Goal: Task Accomplishment & Management: Manage account settings

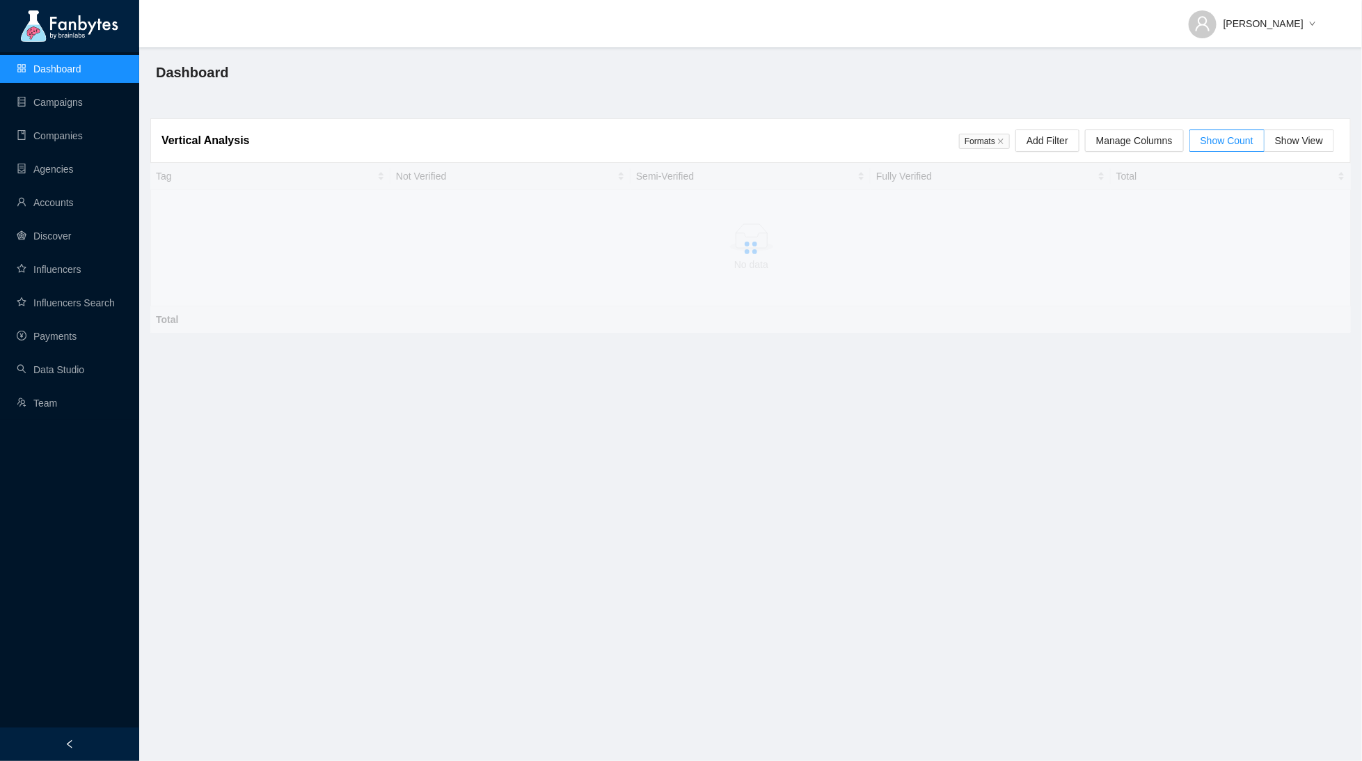
click at [39, 320] on ul "Dashboard Campaigns Companies Agencies Accounts Discover Influencers Influencer…" at bounding box center [69, 236] width 139 height 368
click at [45, 331] on link "Payments" at bounding box center [47, 336] width 60 height 11
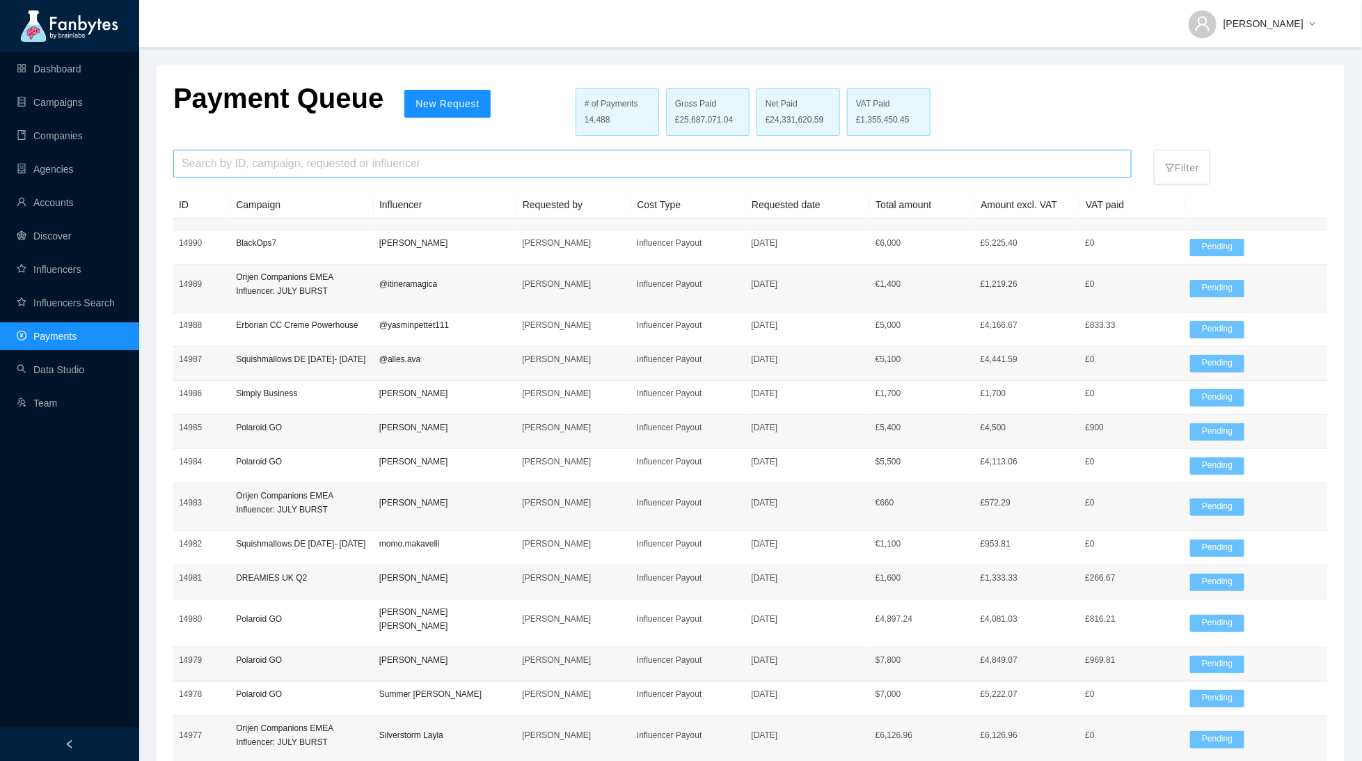
click at [434, 163] on input "search" at bounding box center [653, 163] width 942 height 26
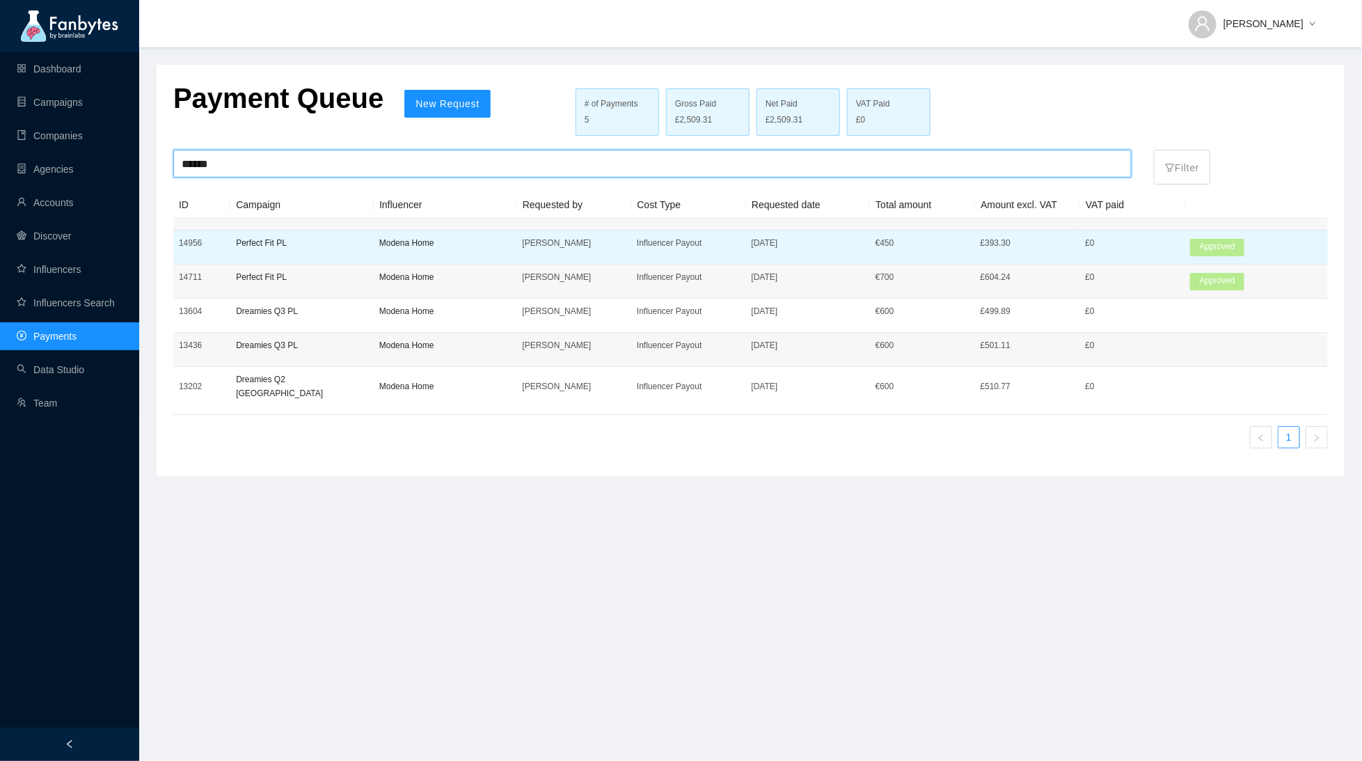
click at [581, 243] on p "[PERSON_NAME]" at bounding box center [575, 243] width 104 height 14
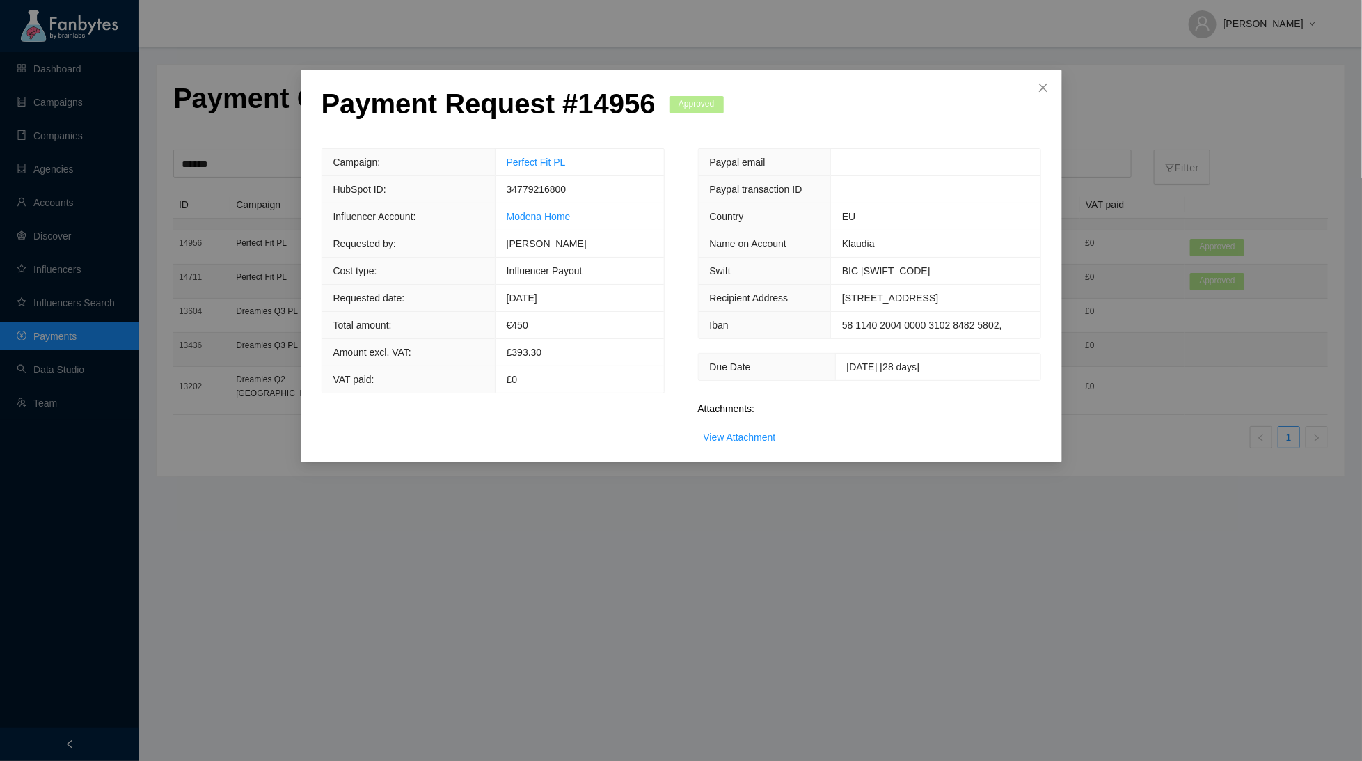
click at [847, 366] on span "[DATE] [28 days]" at bounding box center [883, 366] width 73 height 11
drag, startPoint x: 510, startPoint y: 295, endPoint x: 590, endPoint y: 294, distance: 80.1
click at [590, 295] on td "[DATE]" at bounding box center [579, 298] width 168 height 27
click at [1048, 93] on icon "close" at bounding box center [1043, 87] width 11 height 11
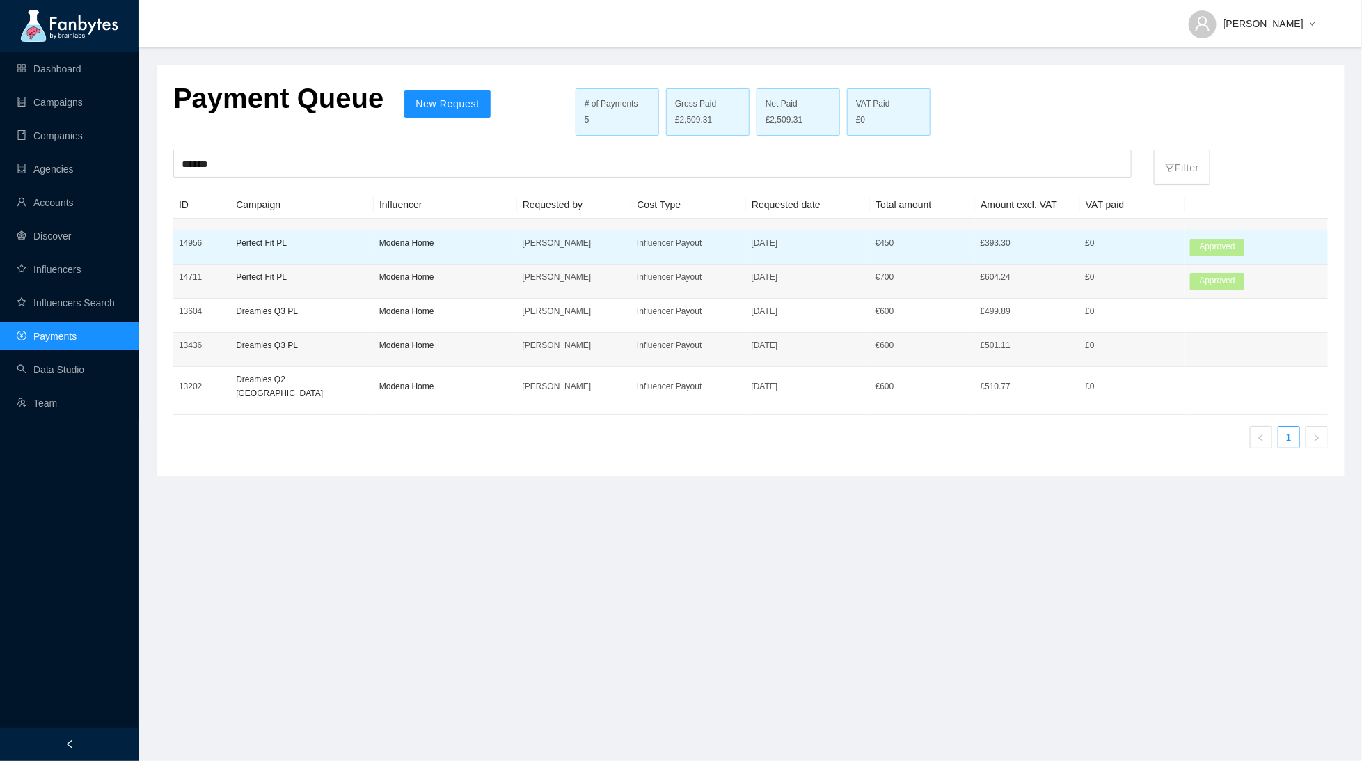
click at [757, 249] on p "[DATE]" at bounding box center [808, 243] width 113 height 14
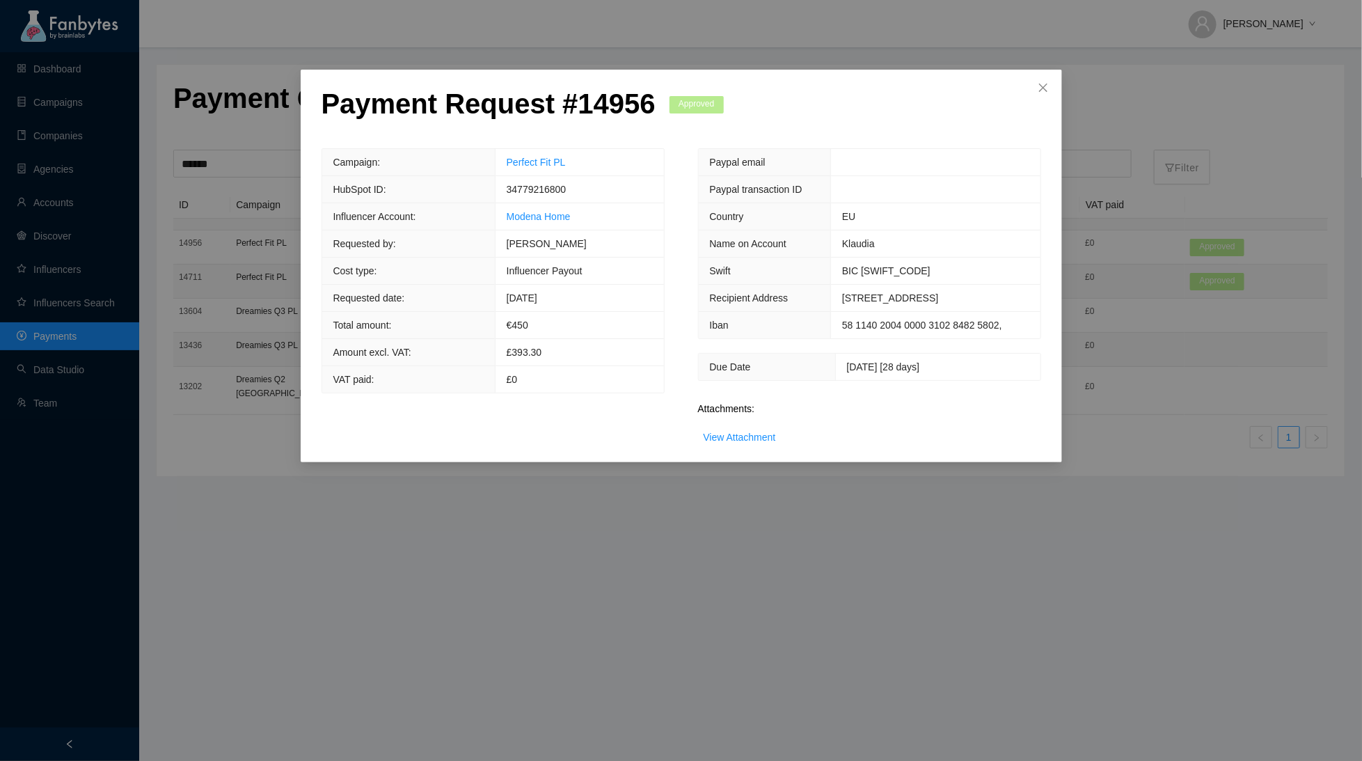
click at [750, 443] on div "Payment Request # 14956 Approved Campaign: Perfect Fit PL HubSpot ID: 347792168…" at bounding box center [682, 266] width 762 height 393
click at [750, 440] on link "View Attachment" at bounding box center [740, 437] width 72 height 11
click at [542, 528] on div "Payment Request # 14956 Approved Campaign: Perfect Fit PL HubSpot ID: 347792168…" at bounding box center [681, 380] width 1362 height 761
click at [1039, 93] on icon "close" at bounding box center [1043, 87] width 11 height 11
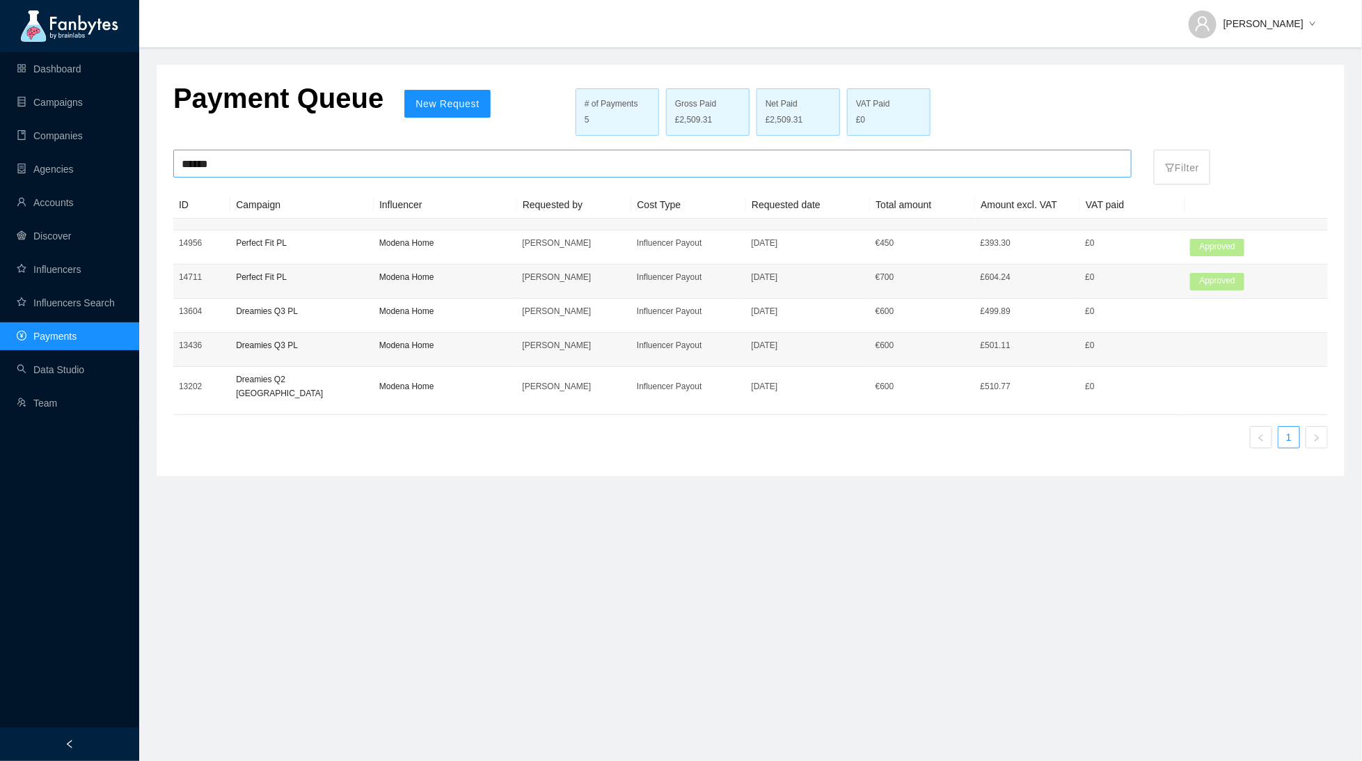
click at [249, 173] on input "******" at bounding box center [653, 163] width 942 height 26
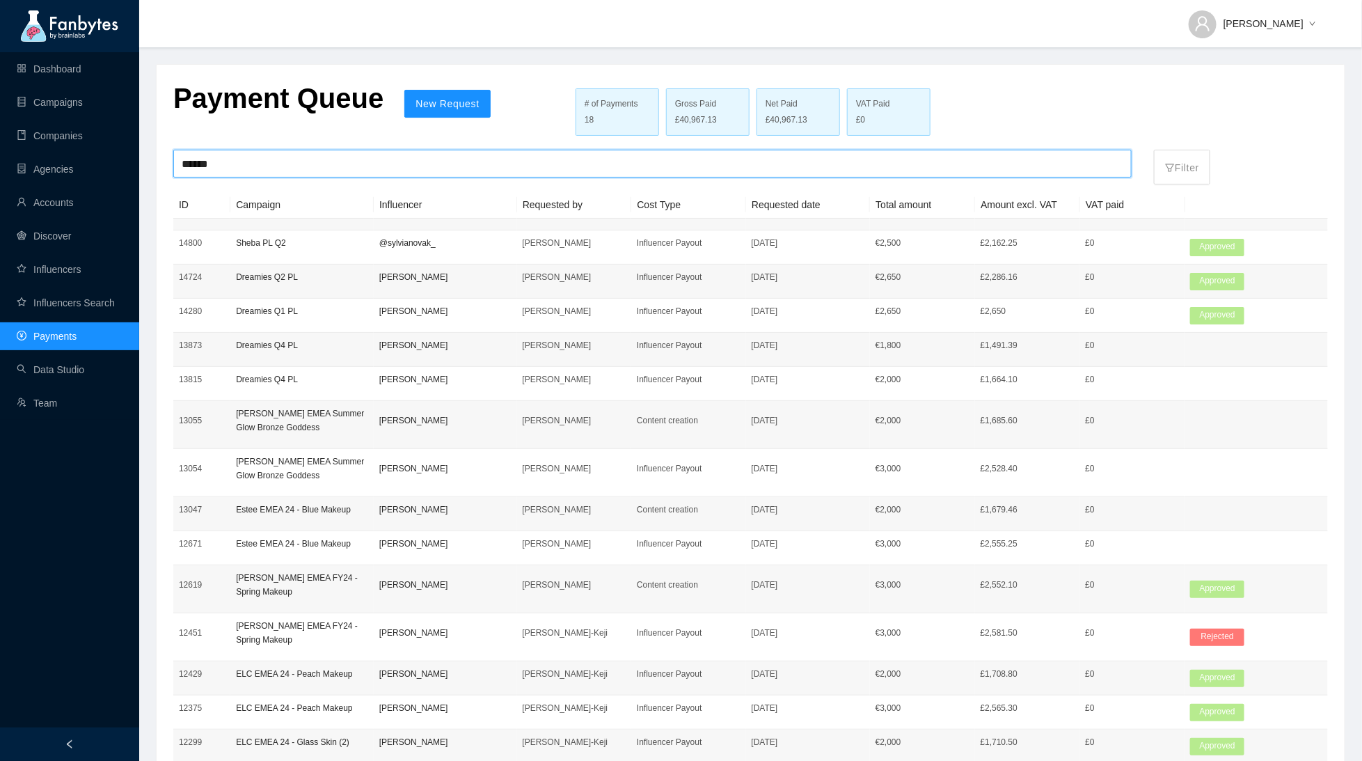
type input "******"
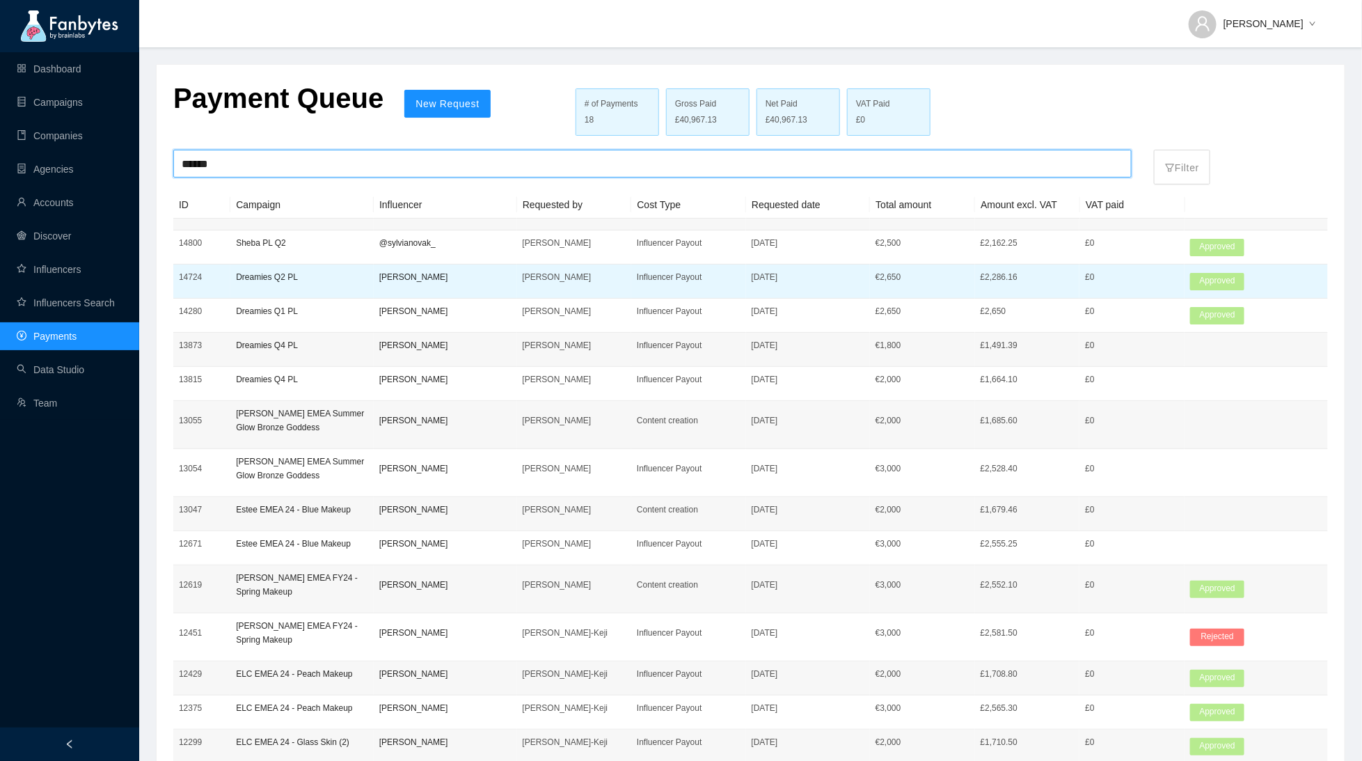
click at [457, 287] on td "[PERSON_NAME]" at bounding box center [445, 282] width 143 height 34
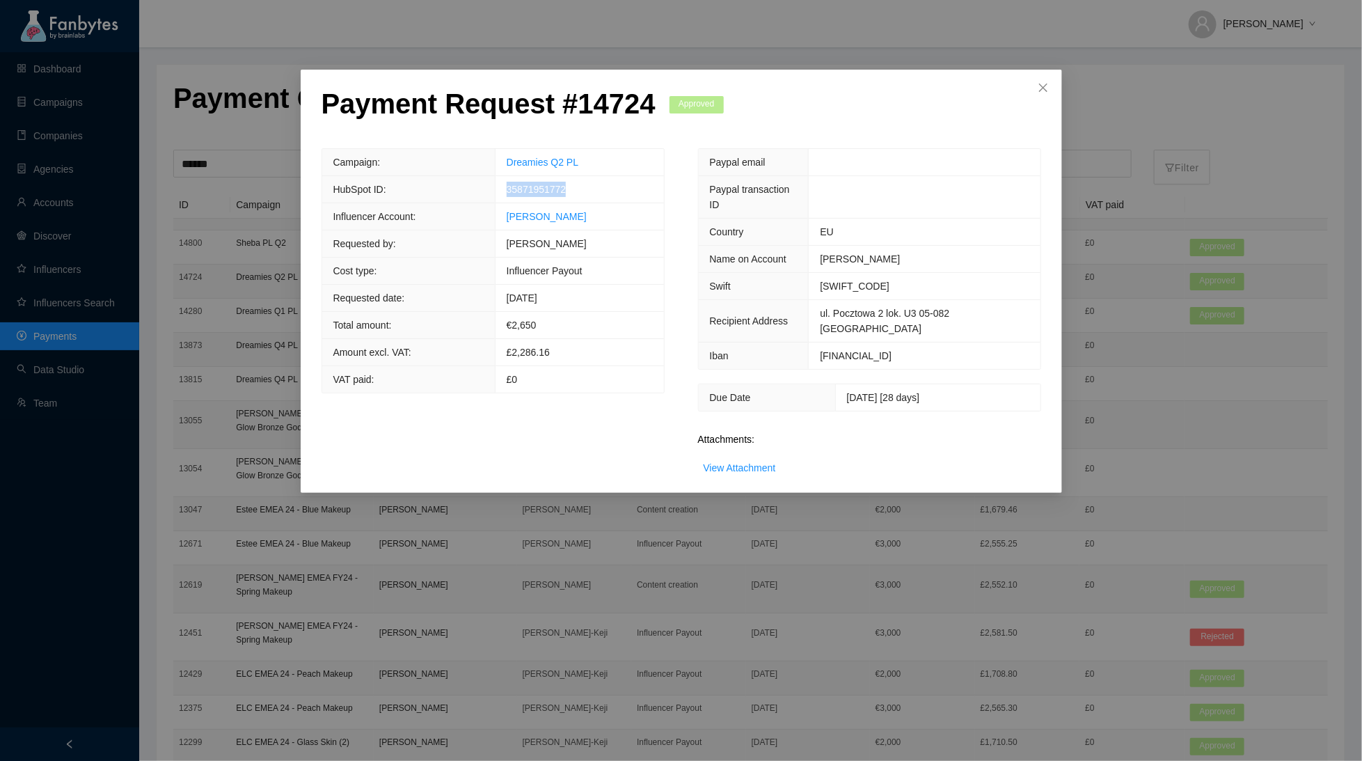
drag, startPoint x: 581, startPoint y: 185, endPoint x: 503, endPoint y: 184, distance: 77.3
click at [503, 184] on td "35871951772" at bounding box center [579, 189] width 168 height 27
copy span "35871951772"
drag, startPoint x: 654, startPoint y: 97, endPoint x: 551, endPoint y: 99, distance: 103.0
click at [551, 99] on p "Payment Request # 14724" at bounding box center [489, 103] width 334 height 33
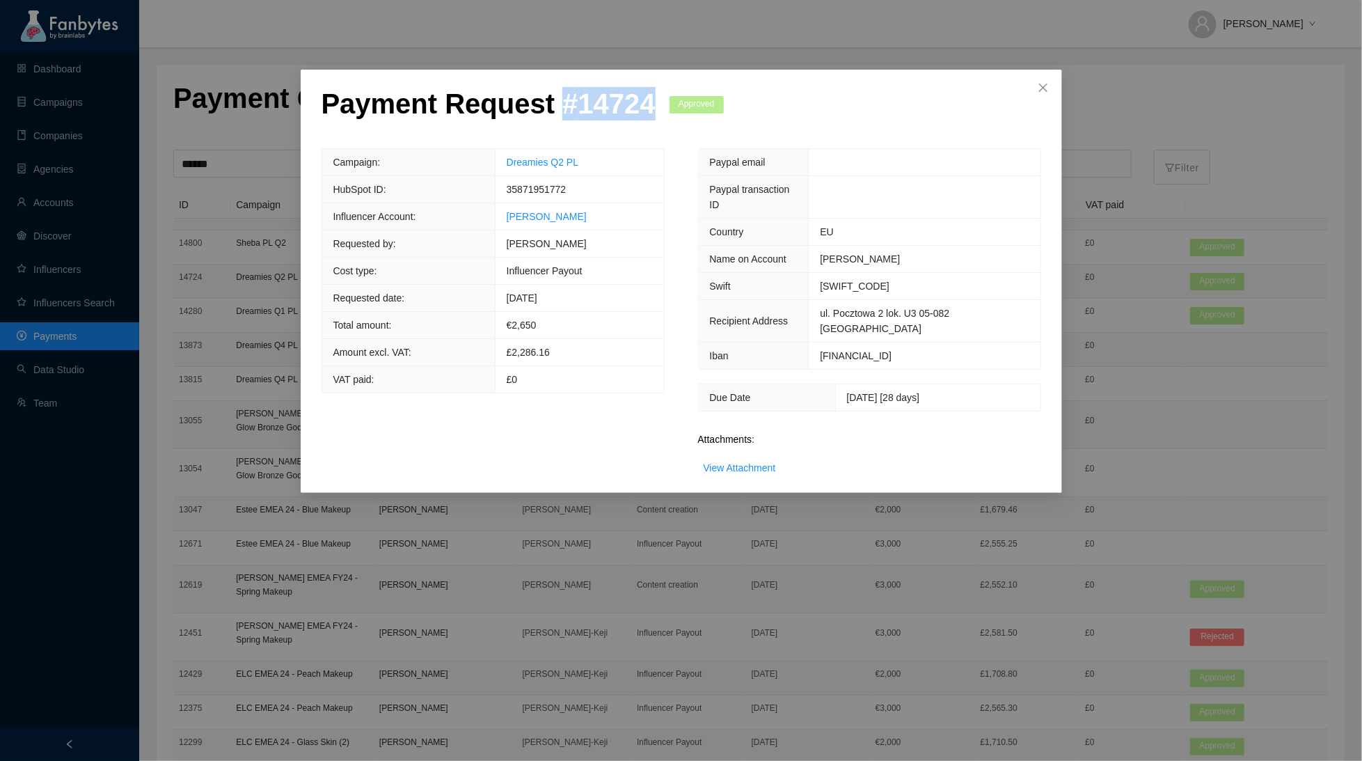
copy p "# 14724"
click at [288, 425] on div "Payment Request # 14724 Approved Campaign: Dreamies Q2 PL HubSpot ID: 358719517…" at bounding box center [681, 380] width 1362 height 761
click at [248, 334] on div "Payment Request # 14724 Approved Campaign: Dreamies Q2 PL HubSpot ID: 358719517…" at bounding box center [681, 380] width 1362 height 761
drag, startPoint x: 651, startPoint y: 111, endPoint x: 541, endPoint y: 111, distance: 110.0
click at [540, 111] on p "Payment Request # 14724" at bounding box center [489, 103] width 334 height 33
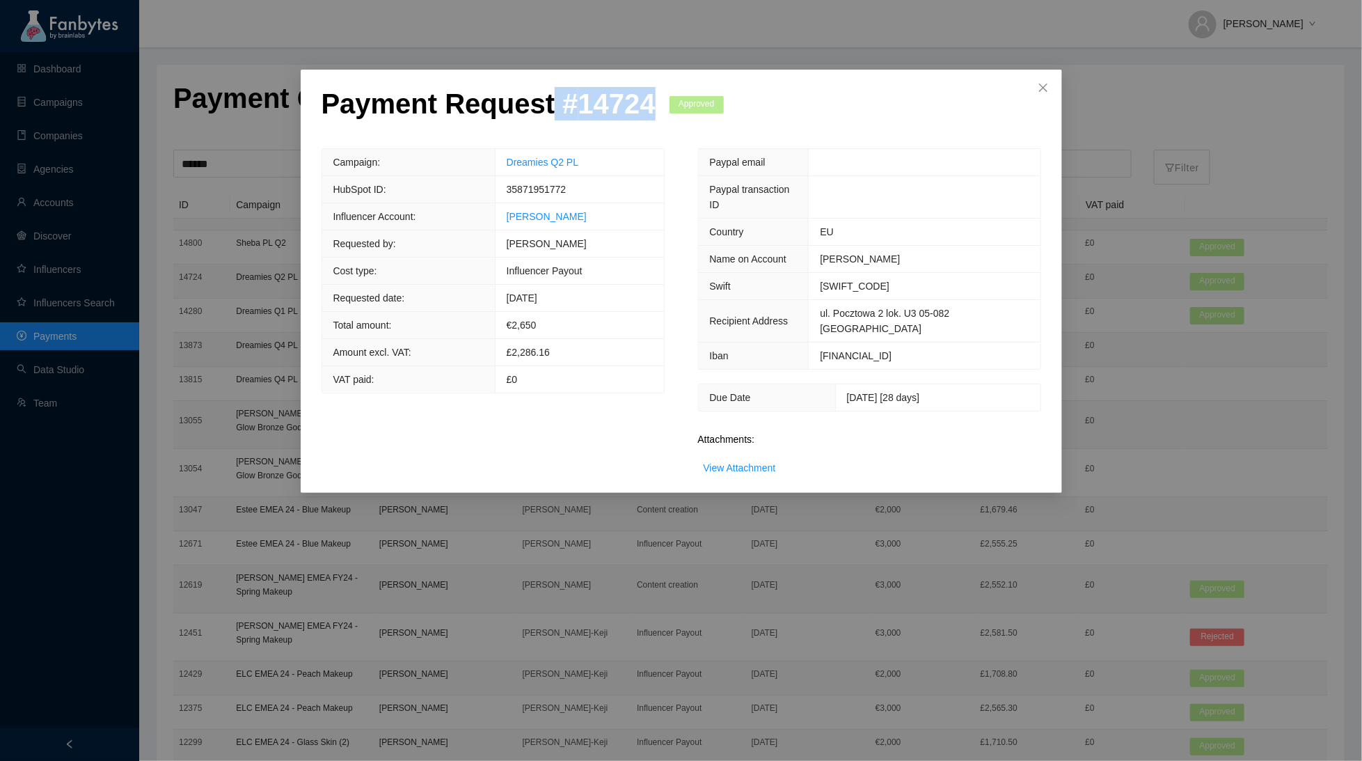
copy p "# 14724"
click at [1035, 81] on span "Close" at bounding box center [1044, 89] width 38 height 38
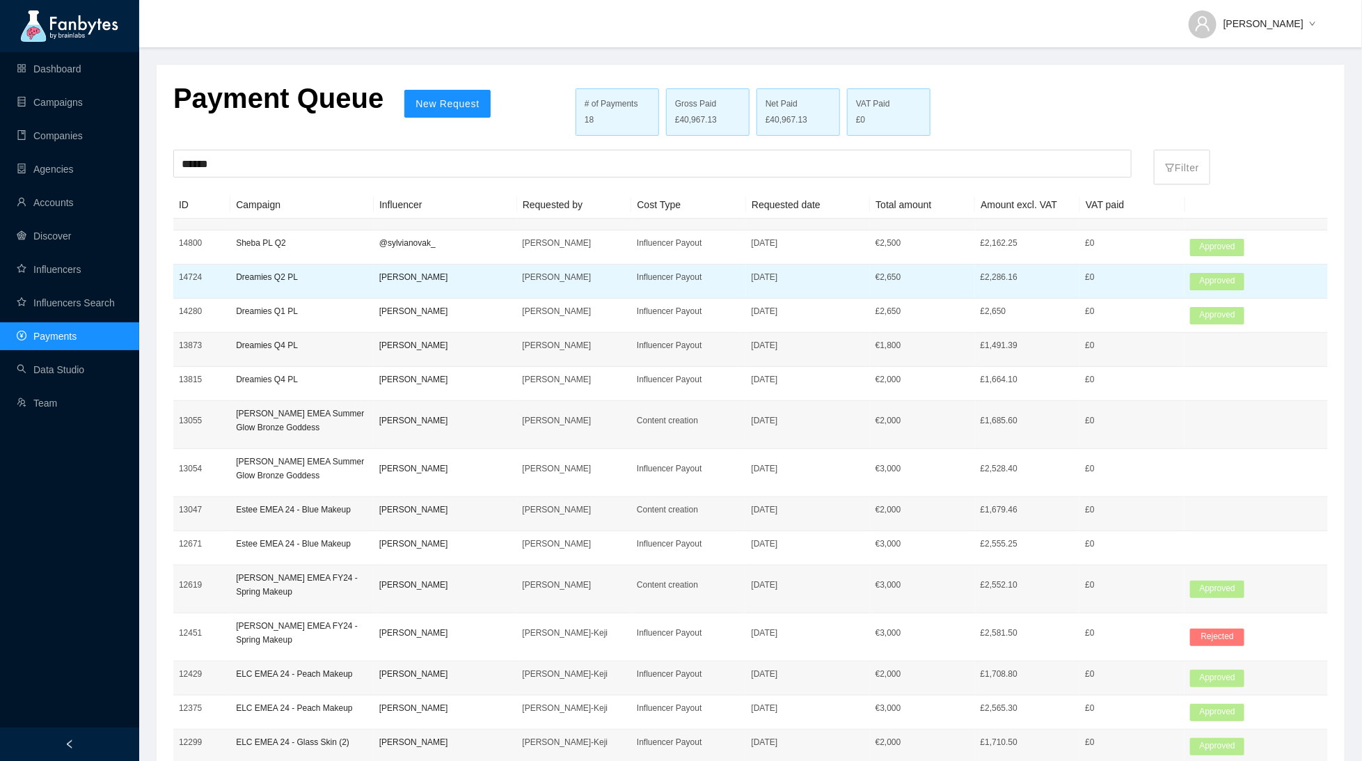
click at [521, 276] on td "[PERSON_NAME]" at bounding box center [574, 282] width 115 height 34
